Goal: Find specific page/section: Find specific page/section

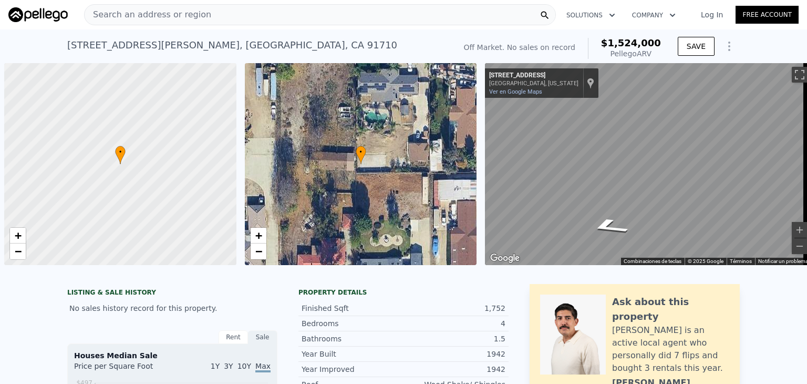
scroll to position [0, 4]
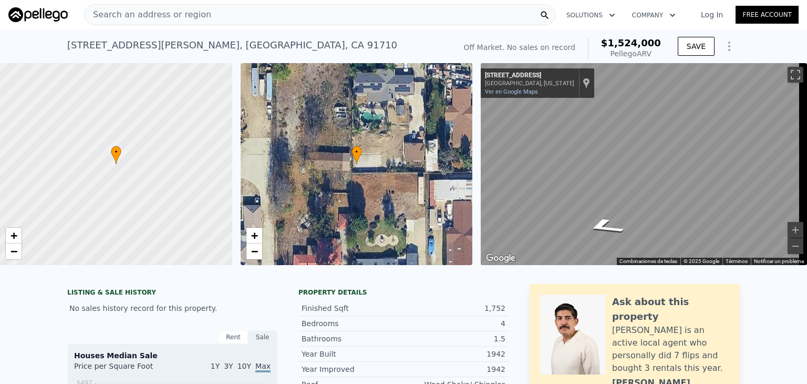
click at [293, 9] on div "Search an address or region" at bounding box center [320, 14] width 472 height 21
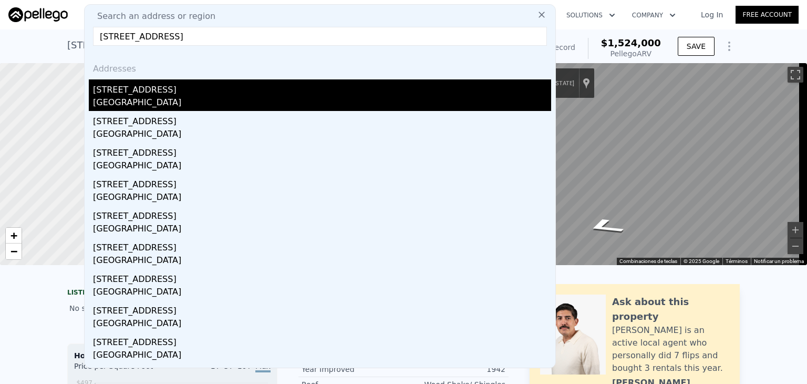
type input "[STREET_ADDRESS]"
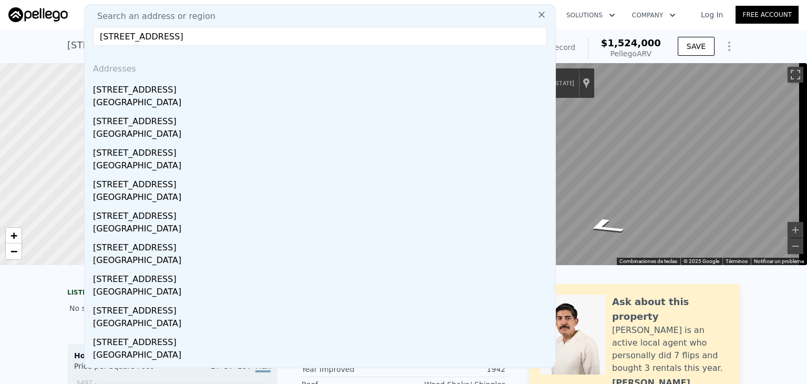
click at [210, 86] on div "[STREET_ADDRESS]" at bounding box center [322, 87] width 458 height 17
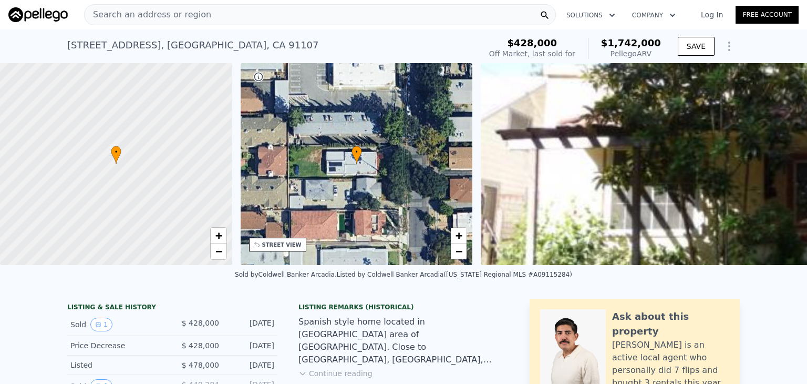
click at [235, 13] on div "Search an address or region" at bounding box center [320, 14] width 472 height 21
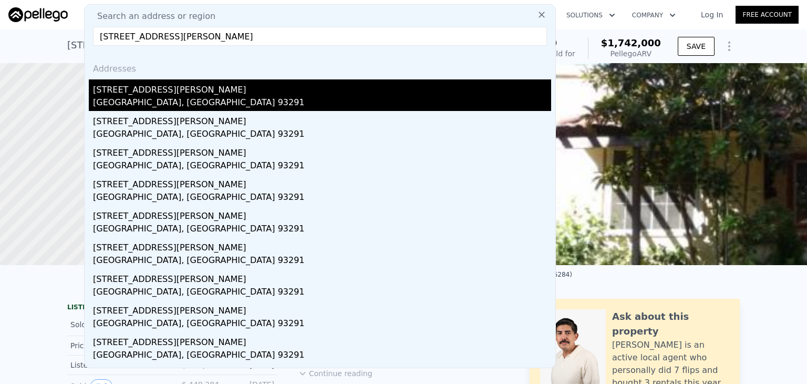
type input "[STREET_ADDRESS][PERSON_NAME]"
click at [208, 83] on div "[STREET_ADDRESS][PERSON_NAME]" at bounding box center [322, 87] width 458 height 17
